Goal: Task Accomplishment & Management: Complete application form

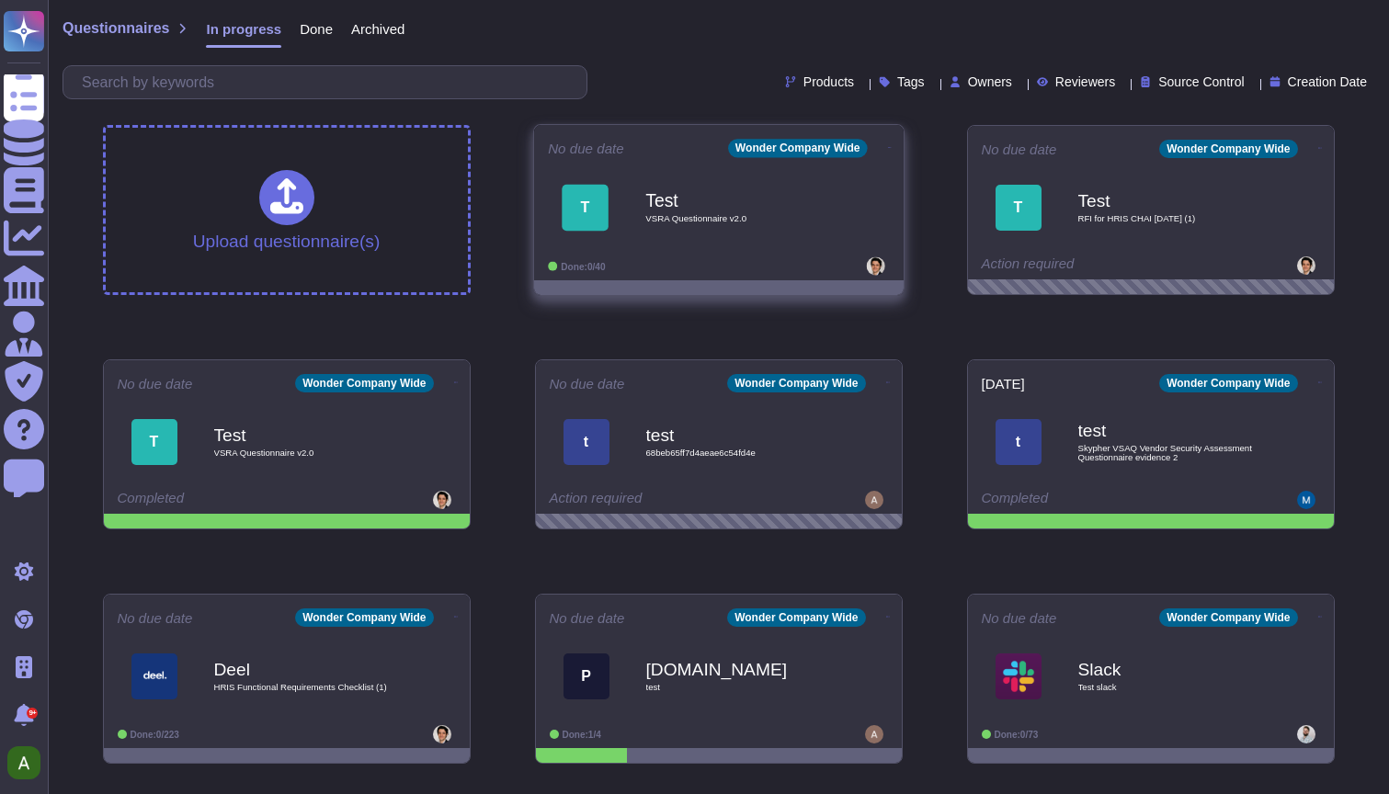
click at [754, 211] on div "Test VSRA Questionnaire v2.0" at bounding box center [738, 207] width 186 height 74
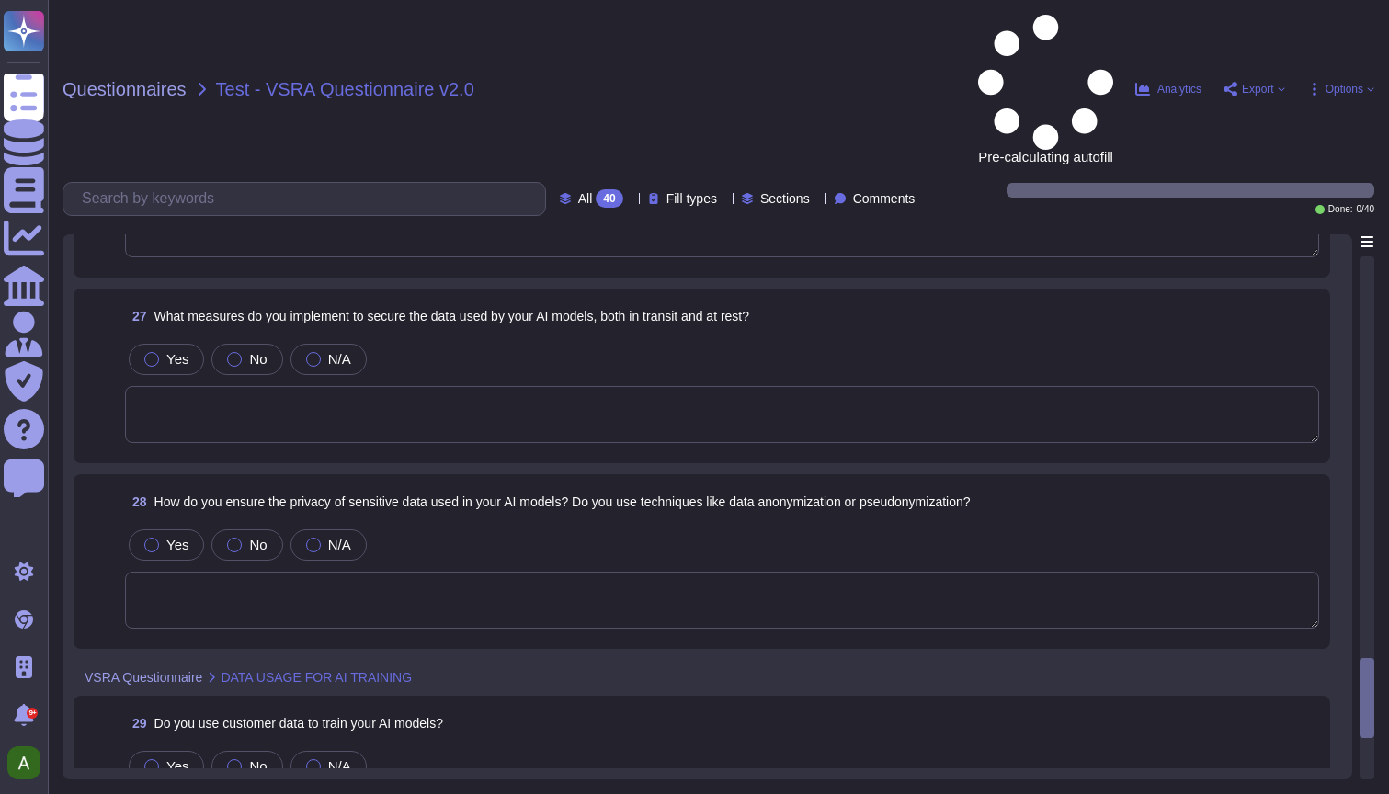
scroll to position [4892, 0]
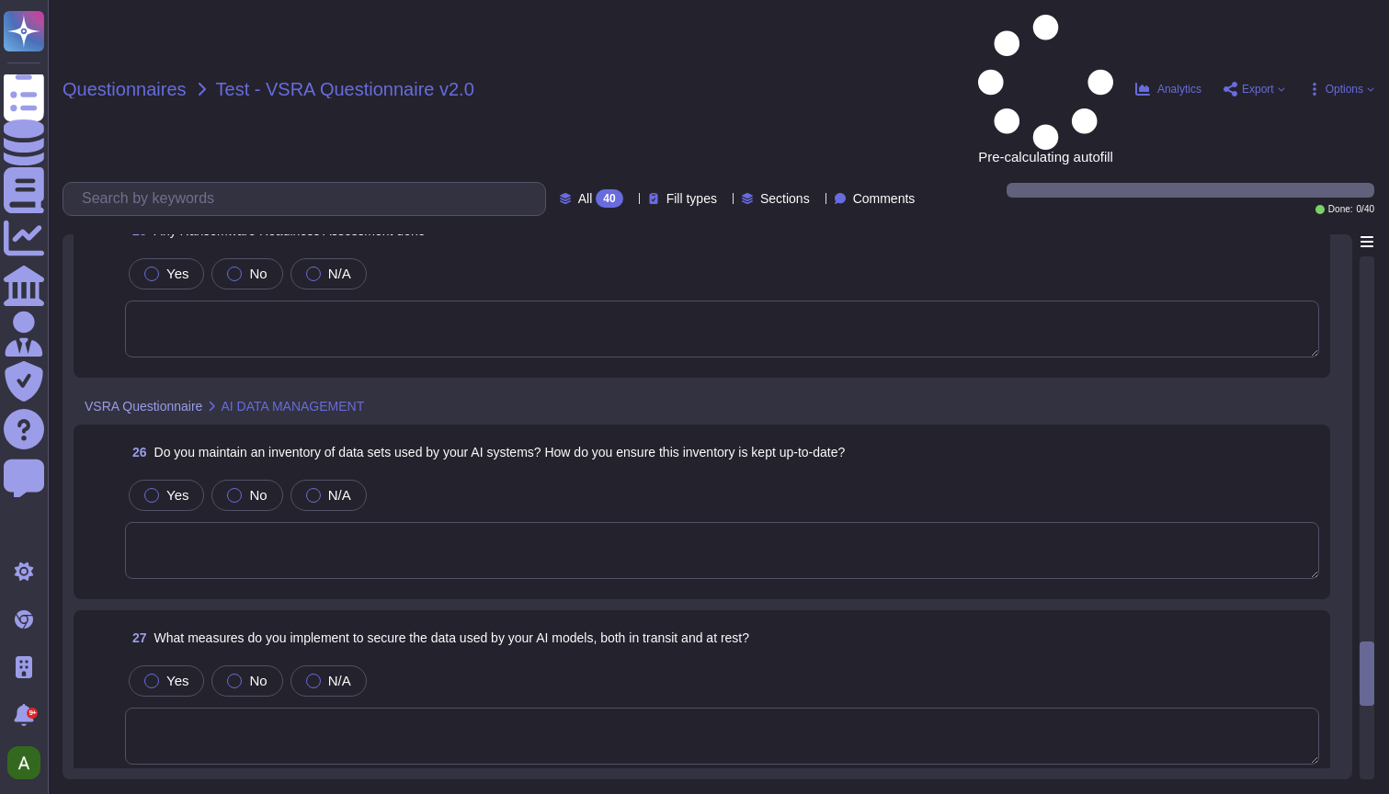
click at [163, 80] on span "Questionnaires" at bounding box center [125, 89] width 124 height 18
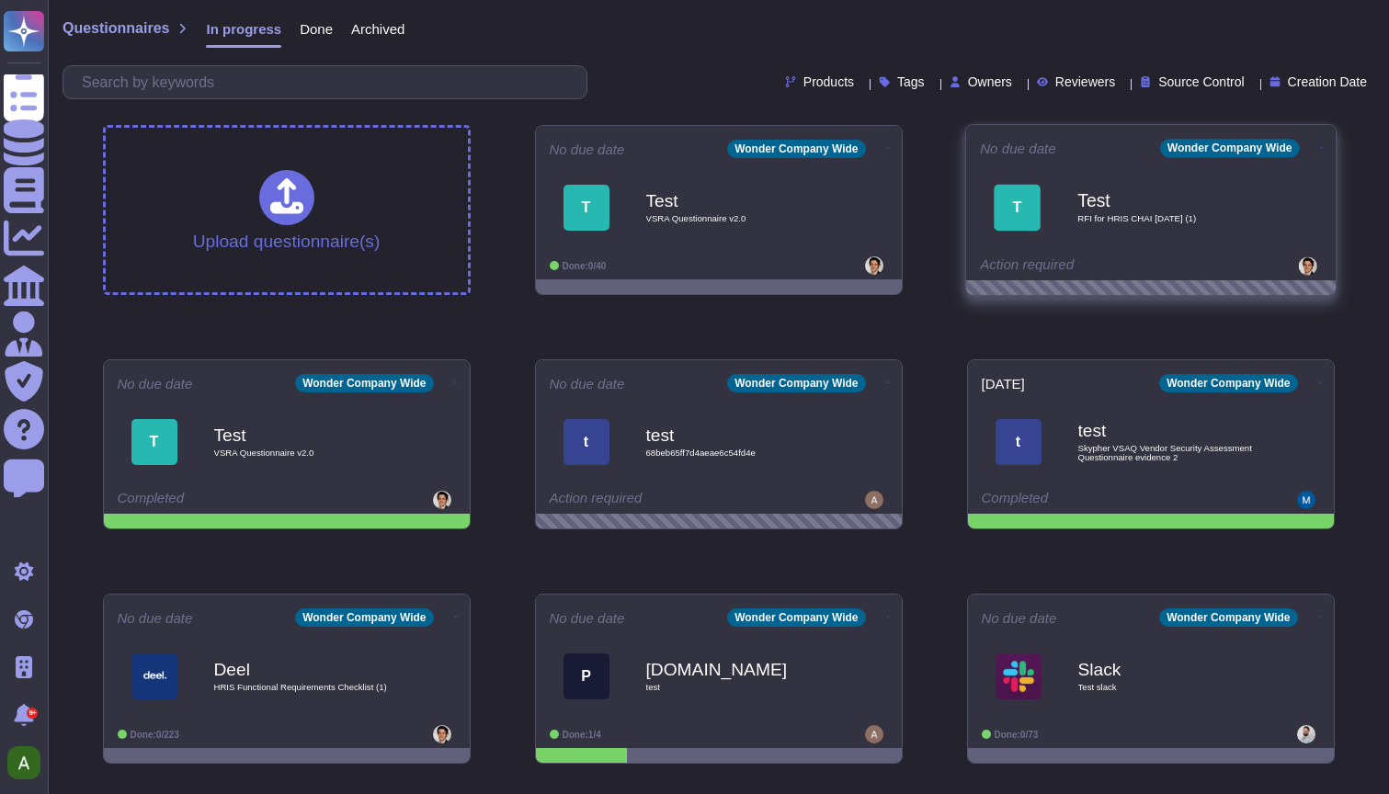
click at [1116, 200] on b "Test" at bounding box center [1171, 199] width 186 height 17
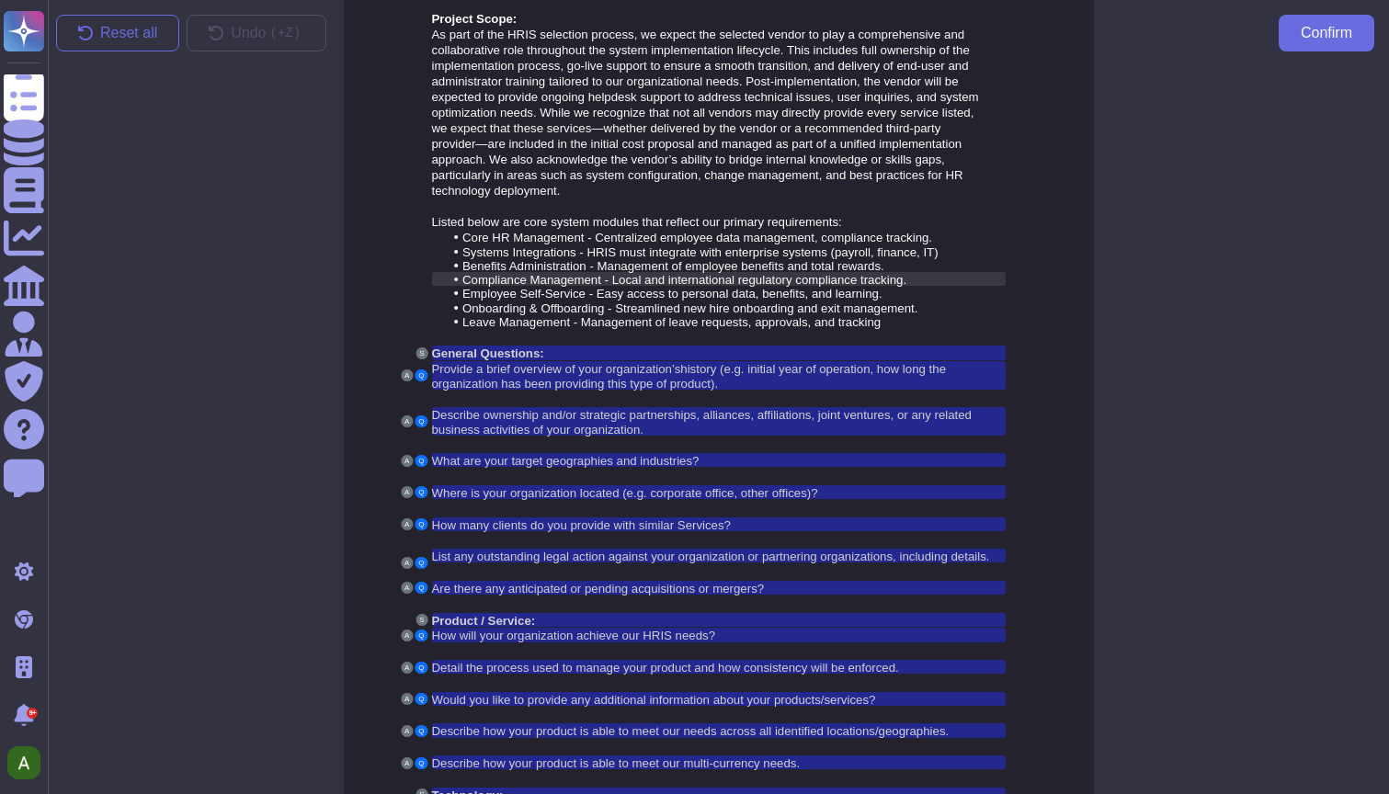
scroll to position [257, 0]
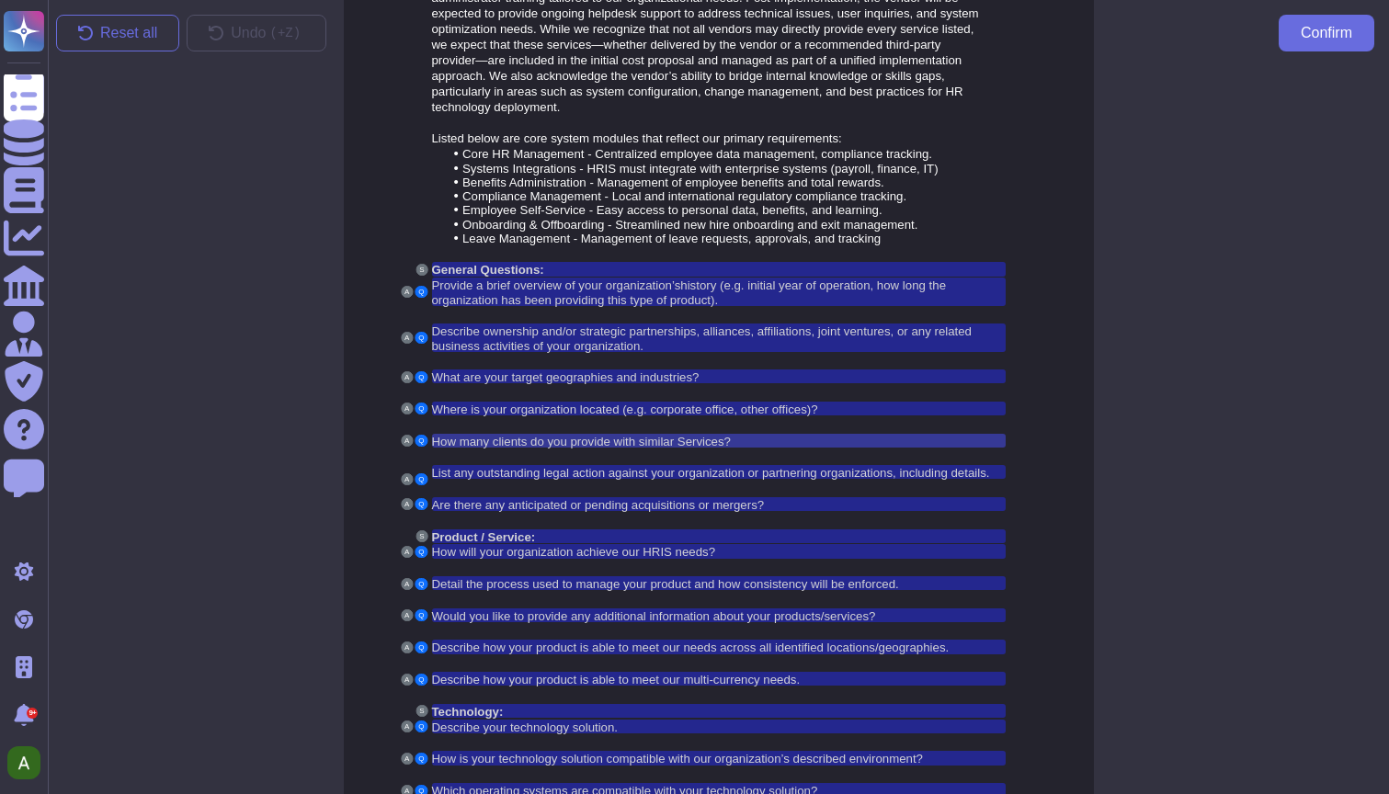
click at [527, 449] on span "How many clients do you provide with similar Services?" at bounding box center [582, 442] width 300 height 14
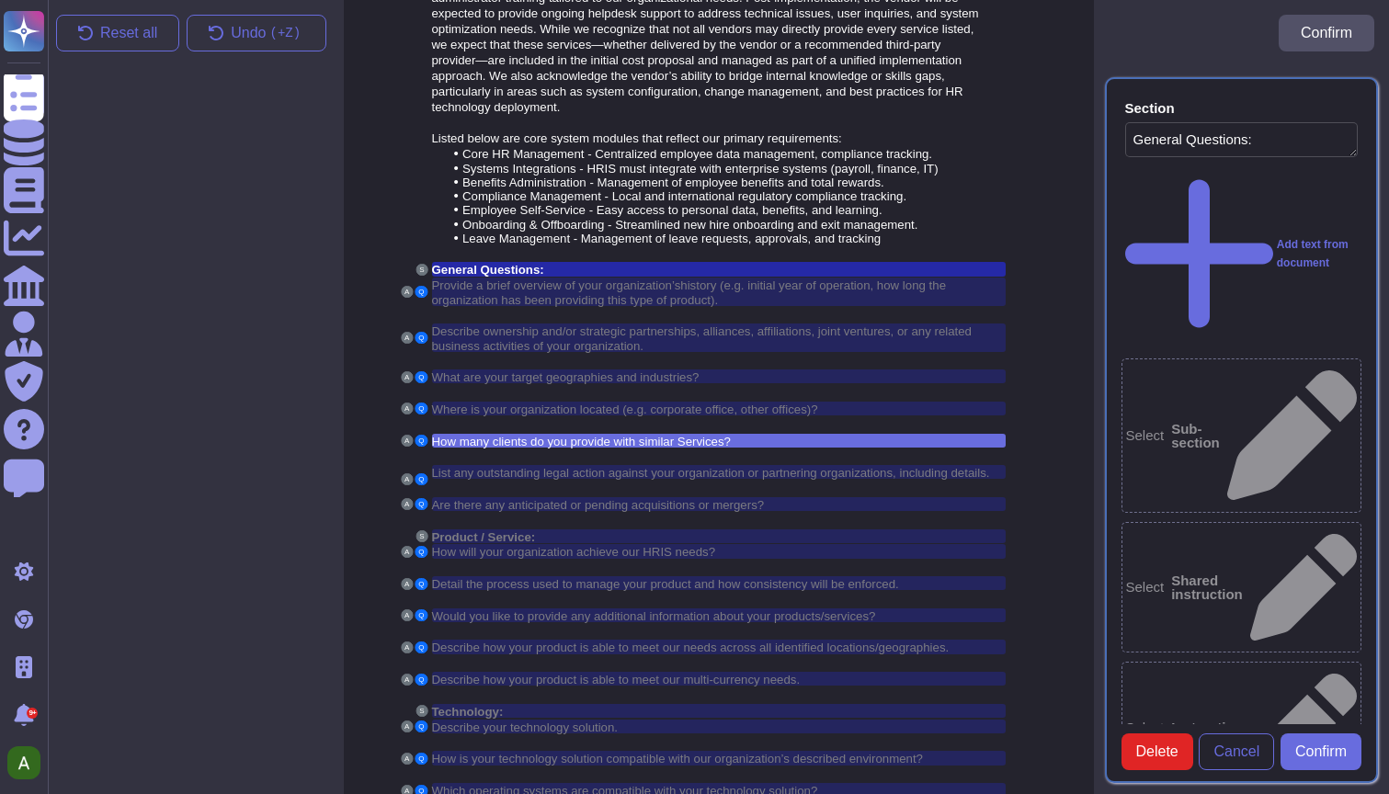
scroll to position [322, 0]
type textarea "General Questions:"
type textarea "How many clients do you provide with similar Services?"
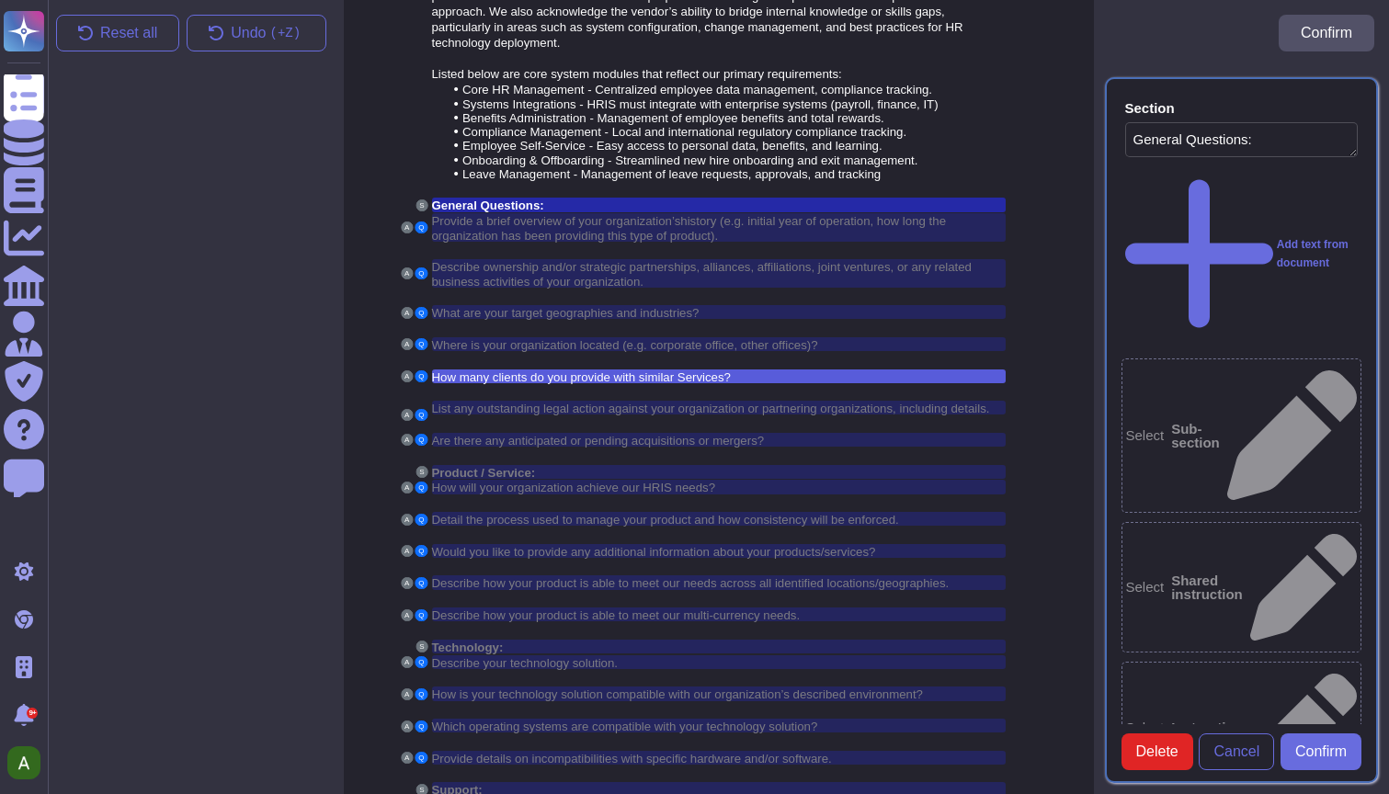
scroll to position [0, 0]
click at [1040, 433] on div "Project Details: CHAI is seeking to implement a new HRIS to centralize data and…" at bounding box center [719, 594] width 750 height 1843
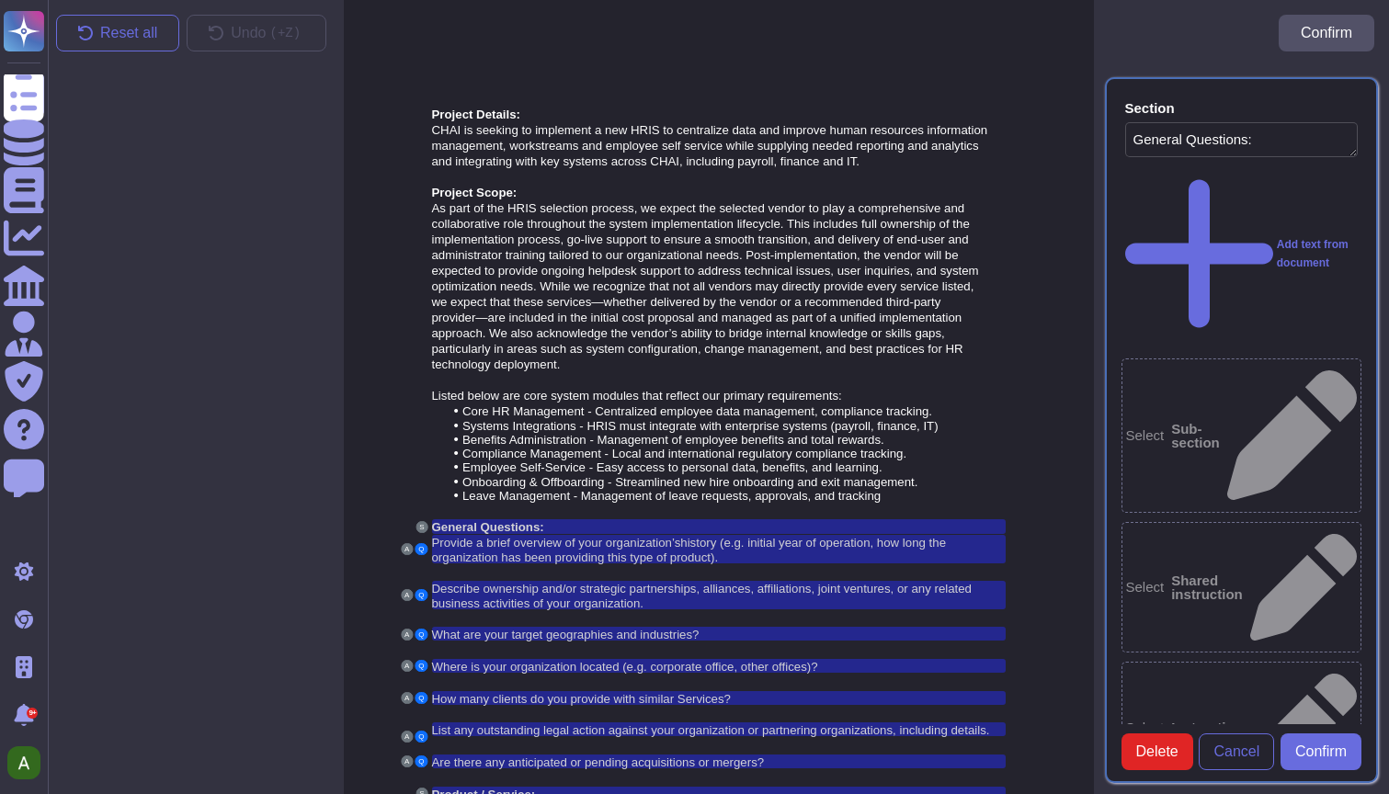
type textarea "General Questions:"
type textarea "How many clients do you provide with similar Services?"
type textarea "General Questions:"
type textarea "How many clients do you provide with similar Services?"
type textarea "General Questions:"
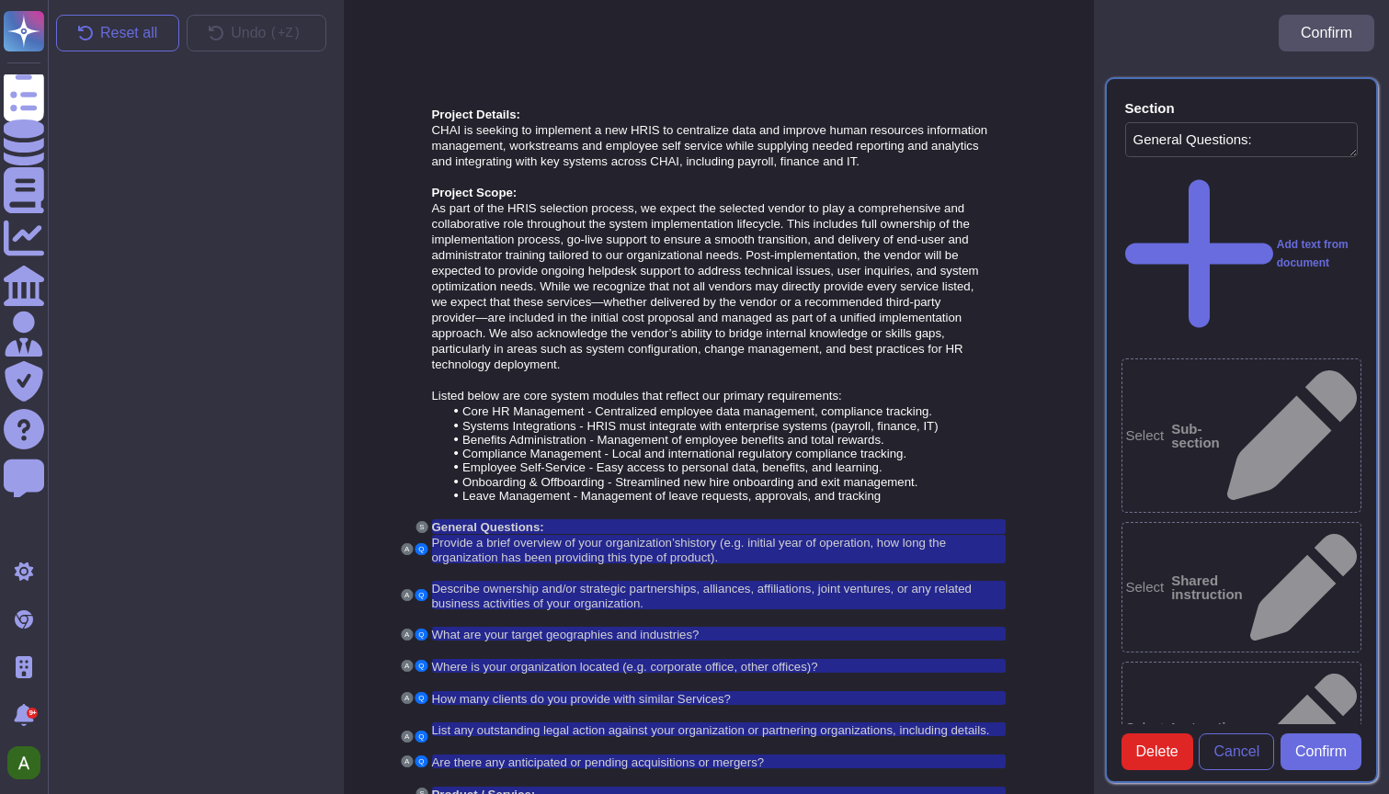
type textarea "How many clients do you provide with similar Services?"
type textarea "General Questions:"
type textarea "How many clients do you provide with similar Services?"
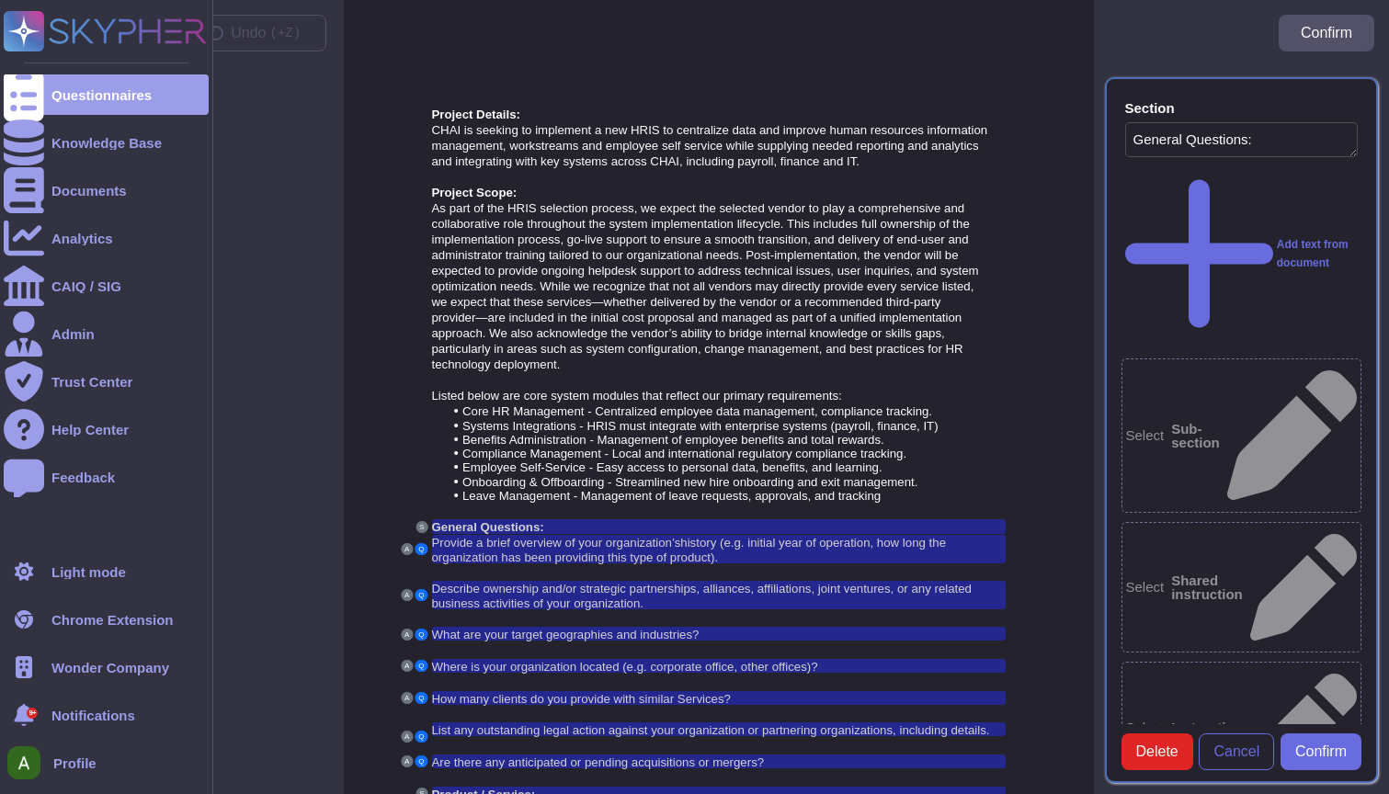
click at [36, 28] on rect at bounding box center [24, 31] width 40 height 40
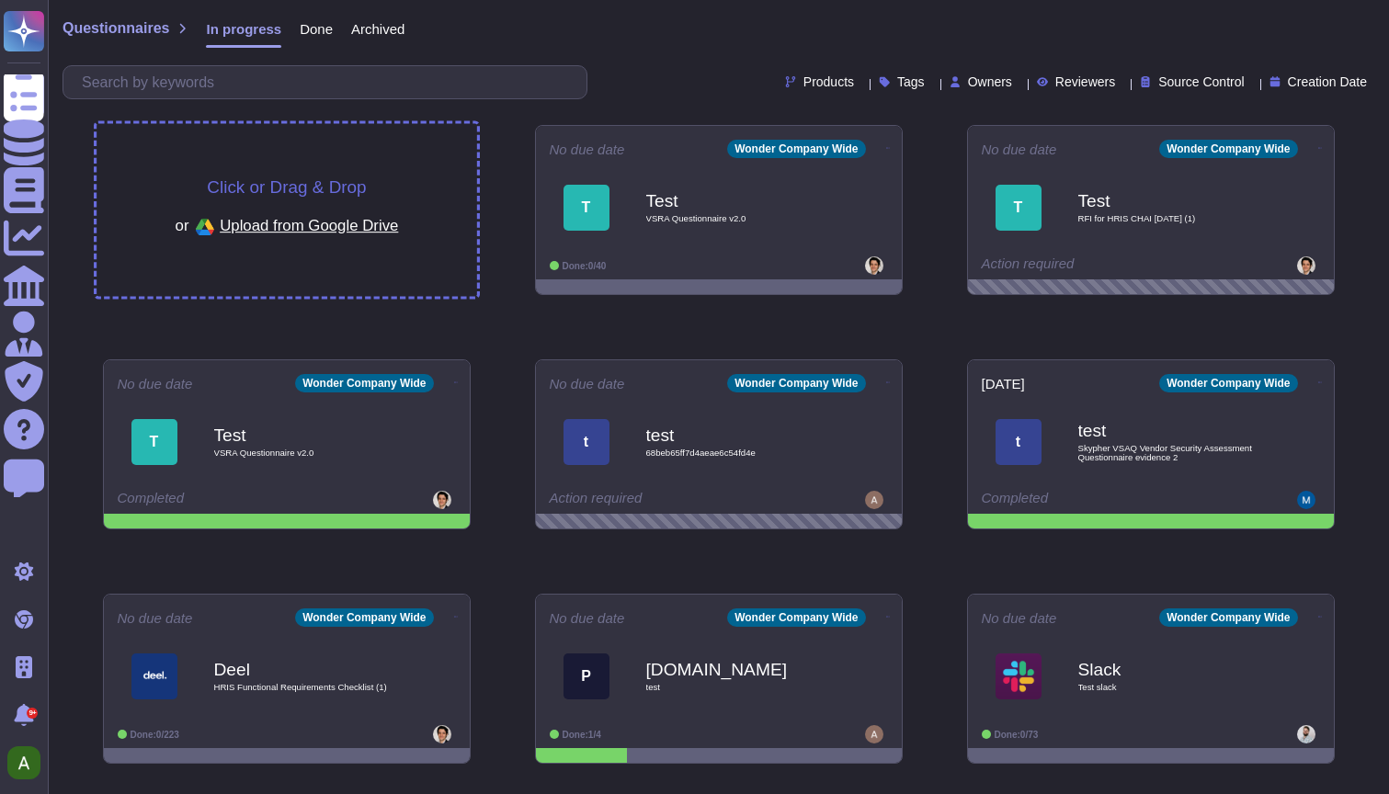
click at [332, 188] on span "Click or Drag & Drop" at bounding box center [286, 186] width 159 height 17
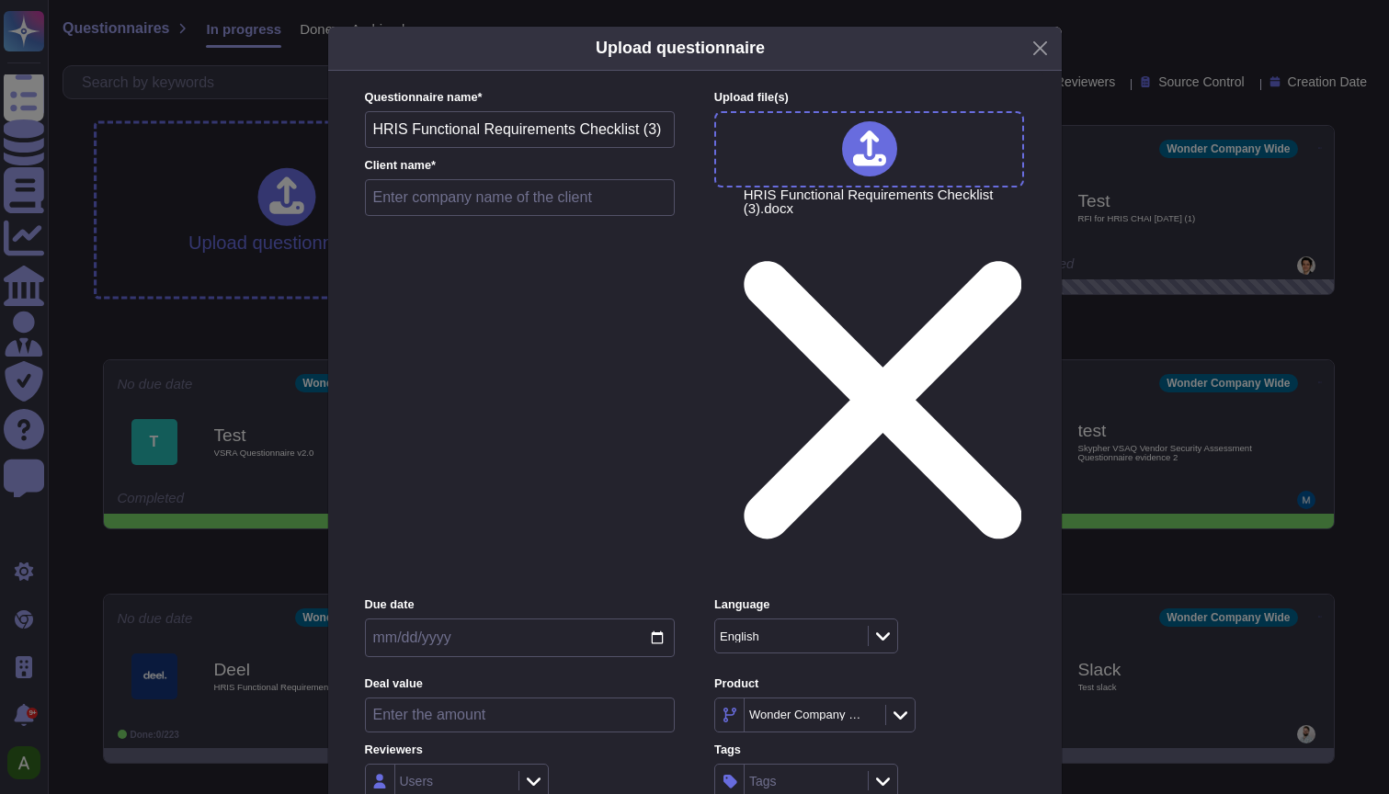
click at [460, 216] on input "text" at bounding box center [520, 197] width 311 height 37
type input "test dense doc"
click at [451, 619] on input "date" at bounding box center [520, 638] width 310 height 39
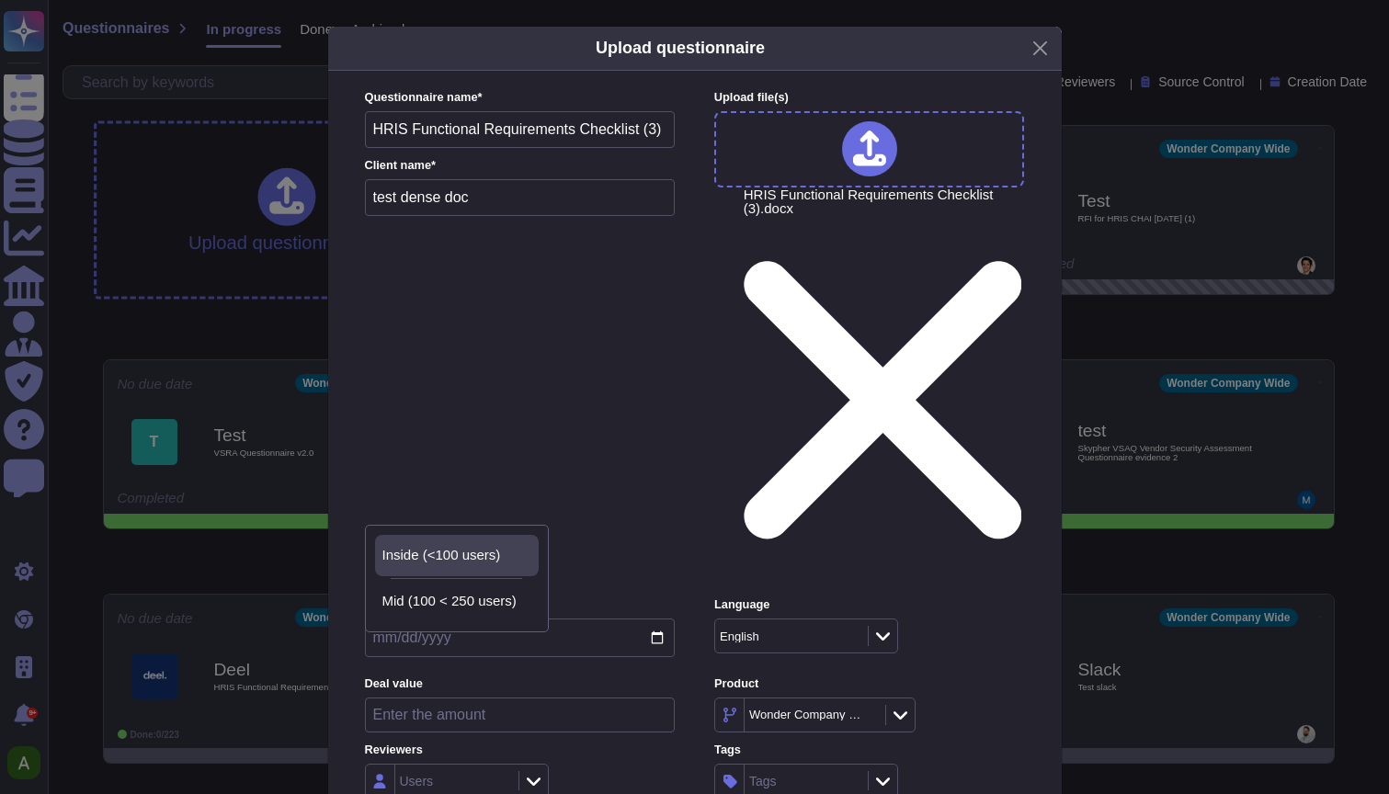
click at [451, 553] on span "Inside (<100 users)" at bounding box center [442, 555] width 119 height 17
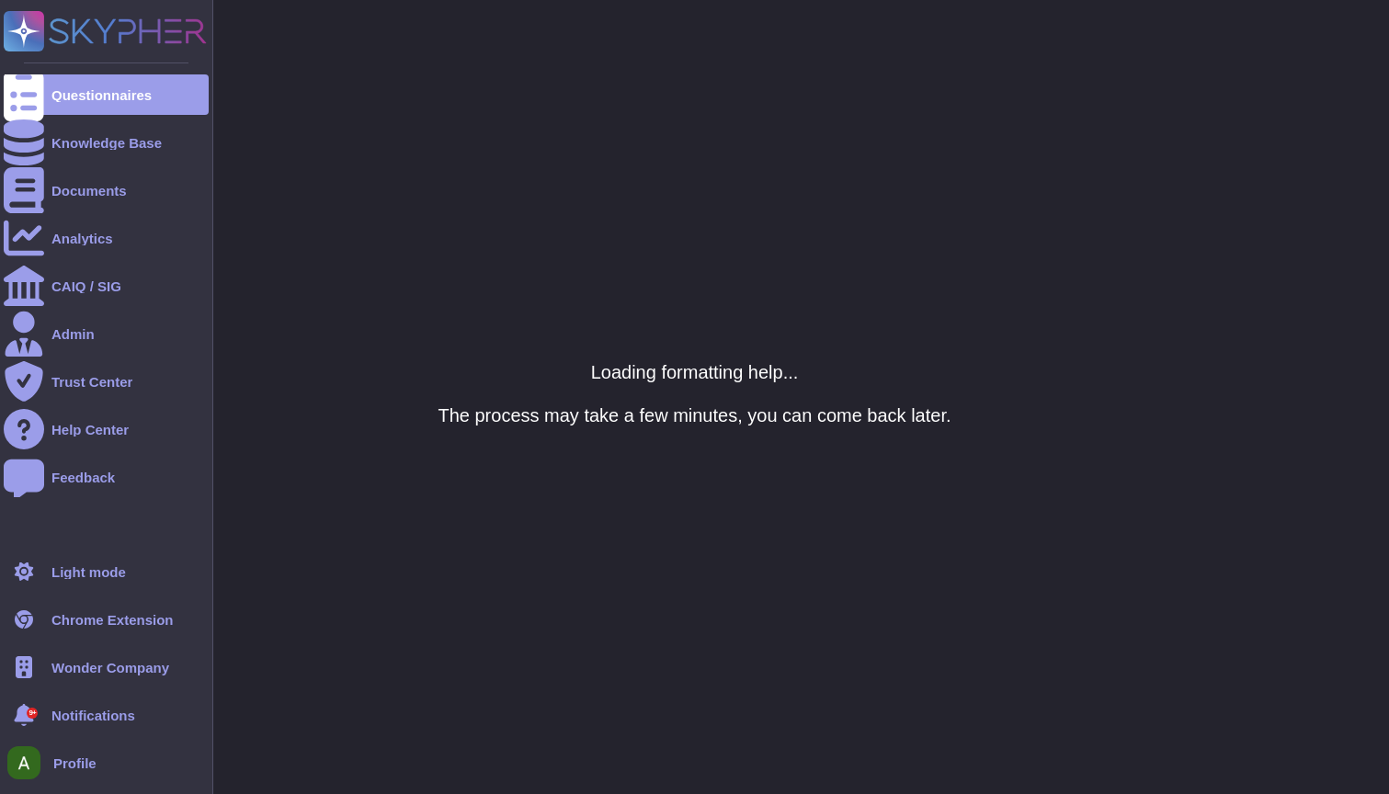
click at [23, 40] on icon at bounding box center [24, 32] width 36 height 36
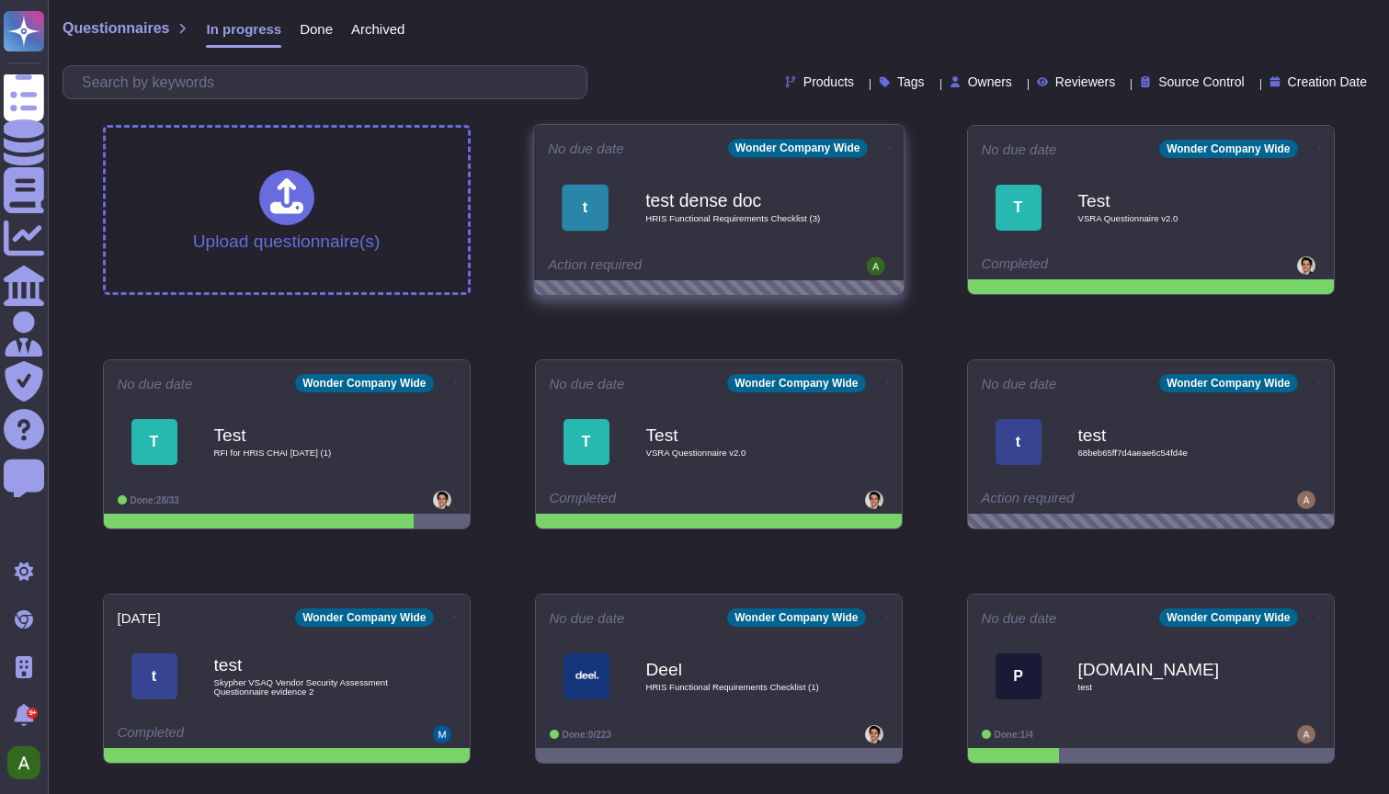
click at [772, 244] on div "test dense doc HRIS Functional Requirements Checklist (3)" at bounding box center [738, 207] width 186 height 74
